Goal: Task Accomplishment & Management: Manage account settings

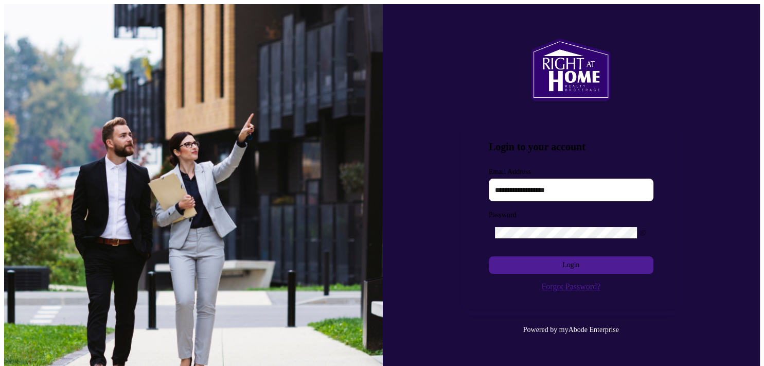
click at [505, 185] on input "text" at bounding box center [571, 190] width 165 height 23
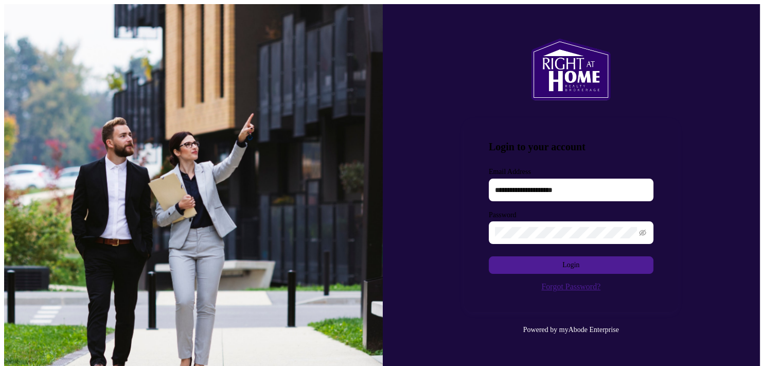
type input "**********"
click at [644, 230] on icon "eye-invisible" at bounding box center [642, 233] width 7 height 6
click at [572, 260] on span "Login" at bounding box center [571, 265] width 17 height 16
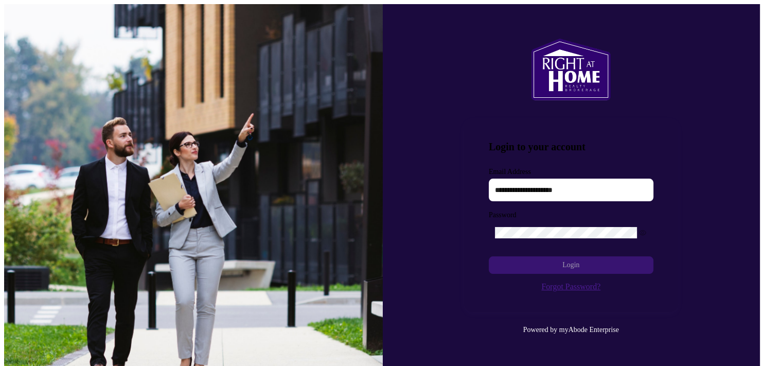
click at [565, 257] on span "Login" at bounding box center [571, 265] width 17 height 16
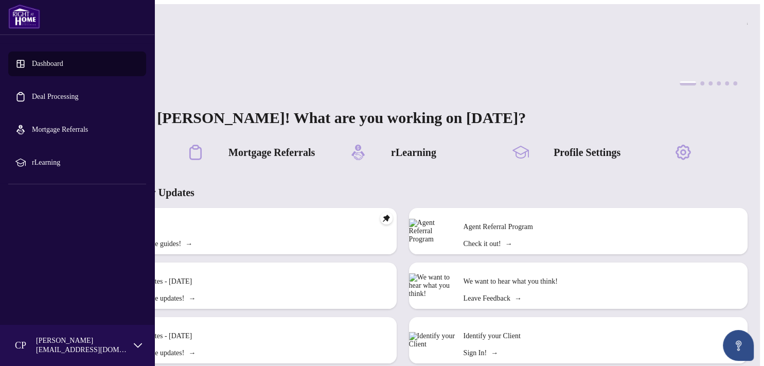
click at [79, 98] on link "Deal Processing" at bounding box center [55, 97] width 47 height 8
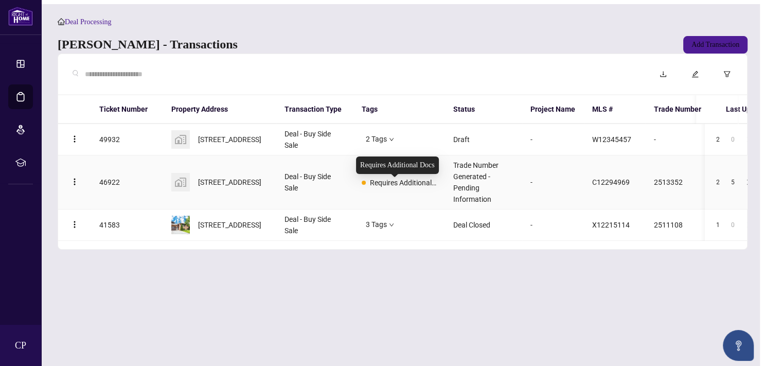
click at [406, 188] on span "Requires Additional Docs" at bounding box center [403, 182] width 67 height 11
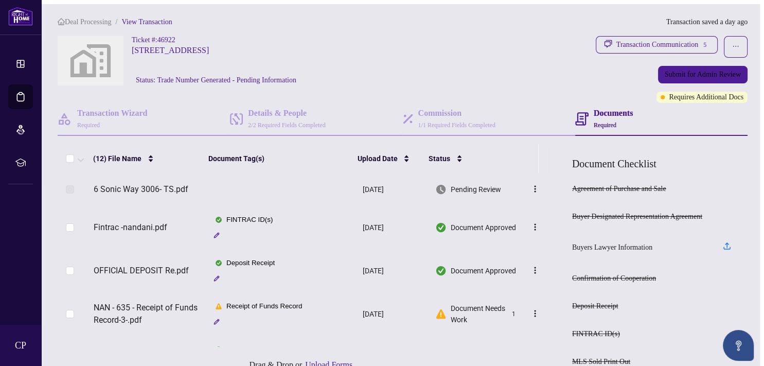
scroll to position [57, 0]
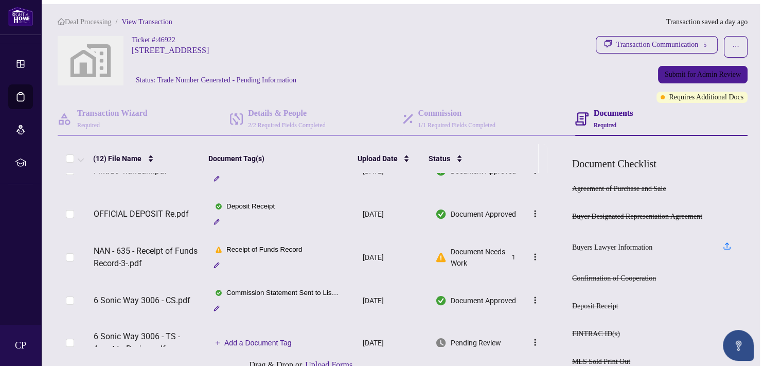
click at [459, 253] on span "Document Needs Work" at bounding box center [479, 257] width 57 height 23
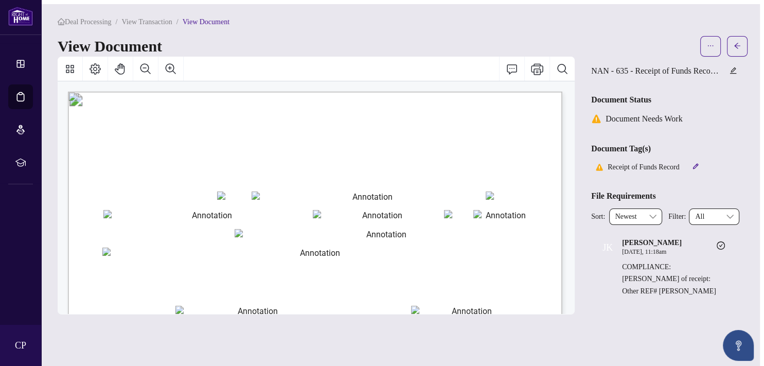
click at [636, 38] on div "View Document" at bounding box center [376, 46] width 637 height 16
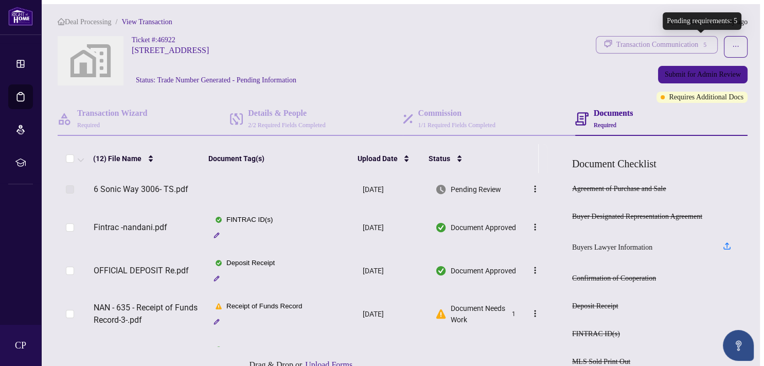
click at [700, 40] on div "5" at bounding box center [704, 44] width 9 height 9
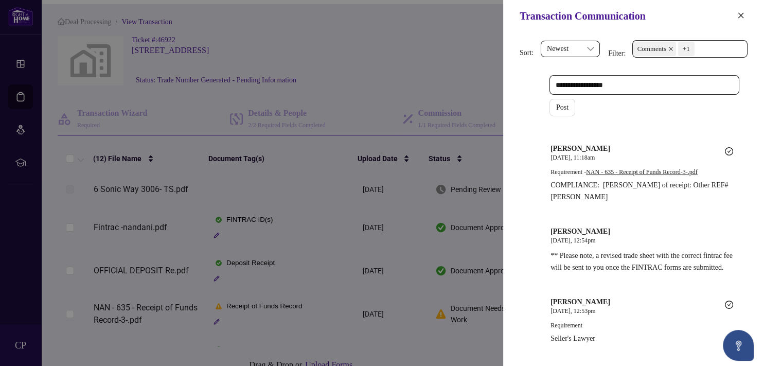
click at [482, 80] on div at bounding box center [382, 183] width 764 height 366
click at [748, 124] on div "Sort: Newest Filter: Comments +1 CP Post [PERSON_NAME] [DATE], 11:18am Requirem…" at bounding box center [633, 199] width 261 height 334
click at [740, 13] on icon "close" at bounding box center [741, 15] width 7 height 7
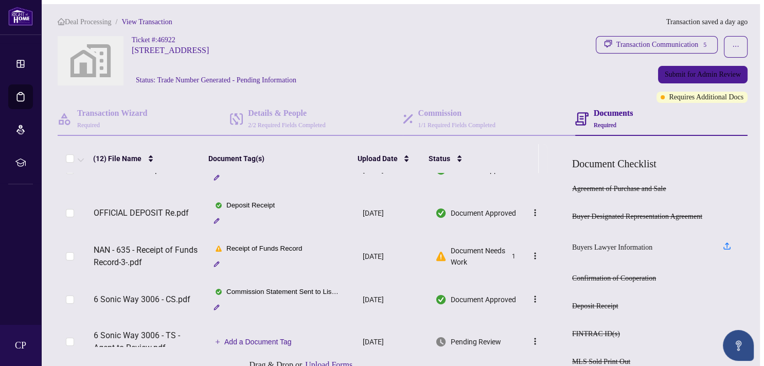
scroll to position [57, 0]
